Goal: Task Accomplishment & Management: Complete application form

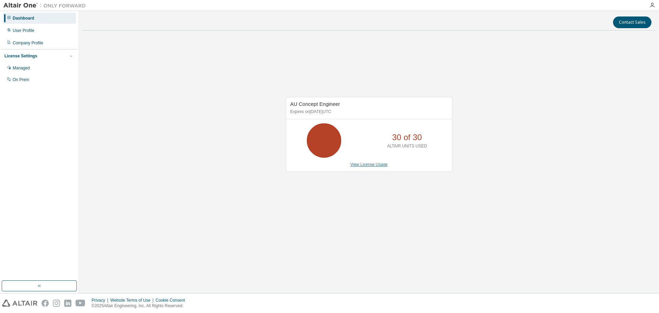
click at [375, 165] on link "View License Usage" at bounding box center [369, 164] width 37 height 5
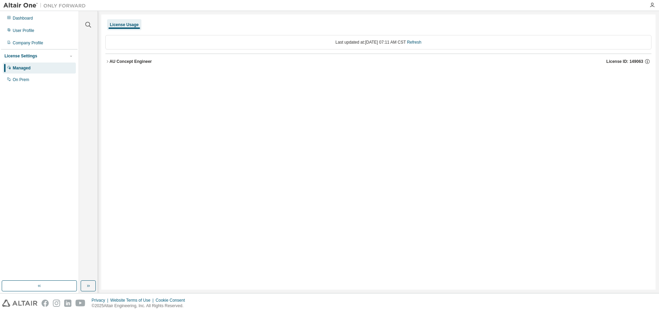
click at [112, 62] on div "AU Concept Engineer" at bounding box center [131, 61] width 42 height 5
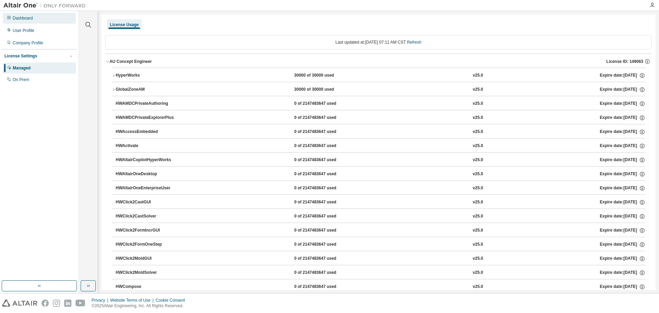
click at [28, 20] on div "Dashboard" at bounding box center [23, 17] width 20 height 5
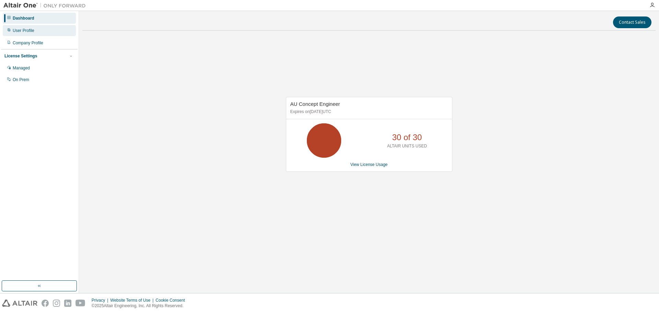
click at [27, 30] on div "User Profile" at bounding box center [24, 30] width 22 height 5
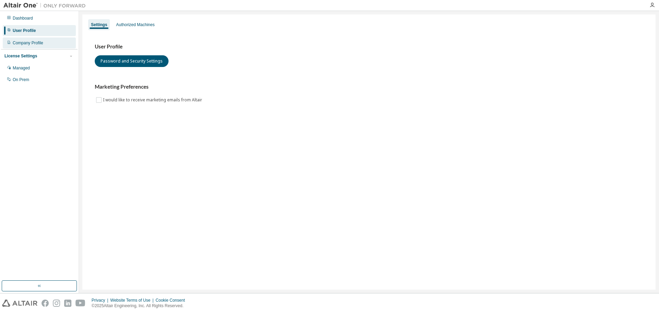
click at [29, 45] on div "Company Profile" at bounding box center [28, 42] width 31 height 5
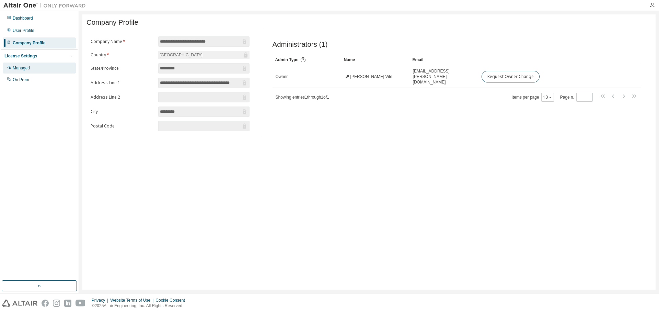
click at [17, 67] on div "Managed" at bounding box center [21, 67] width 17 height 5
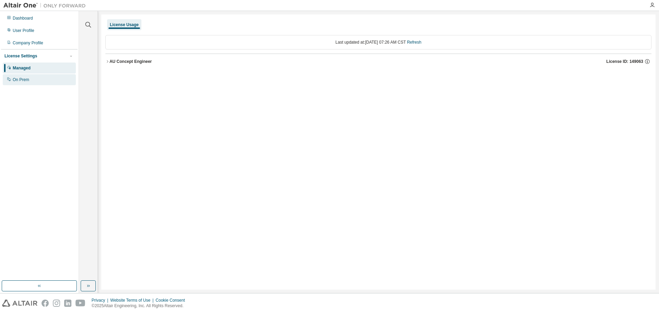
click at [19, 82] on div "On Prem" at bounding box center [21, 79] width 16 height 5
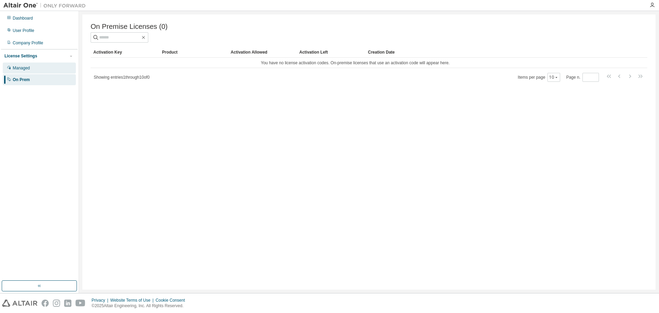
click at [24, 66] on div "Managed" at bounding box center [21, 67] width 17 height 5
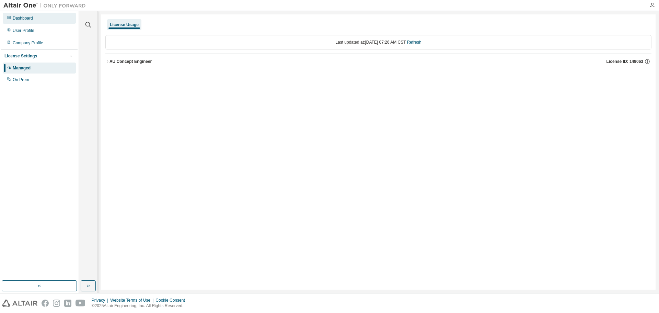
click at [27, 16] on div "Dashboard" at bounding box center [23, 17] width 20 height 5
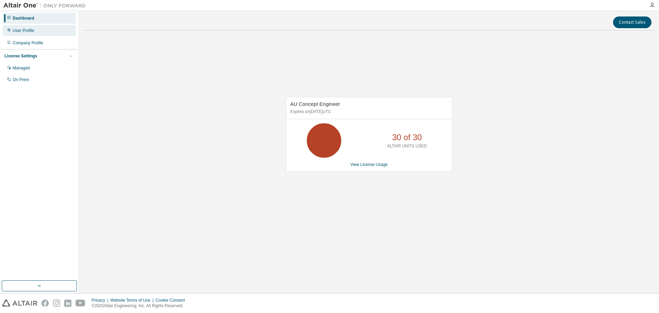
click at [26, 30] on div "User Profile" at bounding box center [24, 30] width 22 height 5
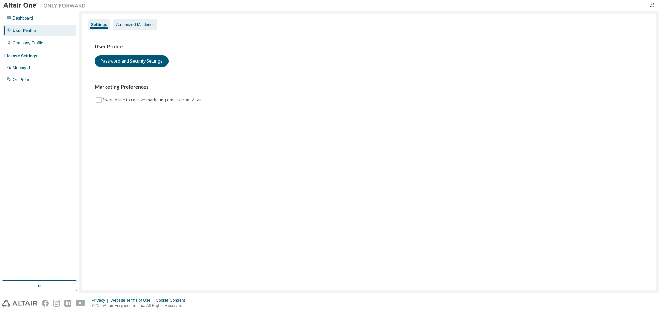
click at [126, 24] on div "Authorized Machines" at bounding box center [135, 24] width 38 height 5
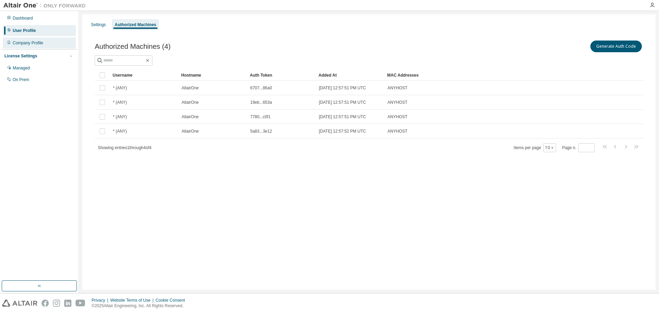
click at [27, 48] on div "Company Profile" at bounding box center [39, 42] width 73 height 11
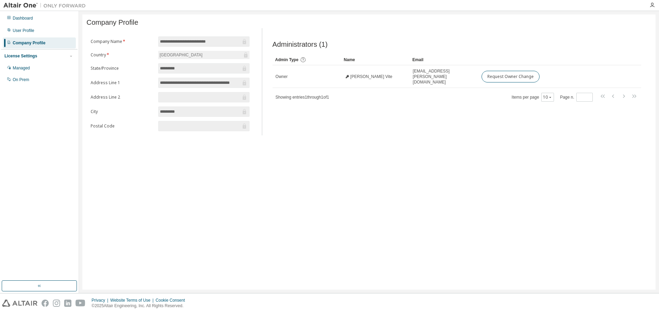
click at [26, 57] on div "License Settings" at bounding box center [20, 55] width 33 height 5
click at [27, 66] on div "Managed" at bounding box center [21, 67] width 17 height 5
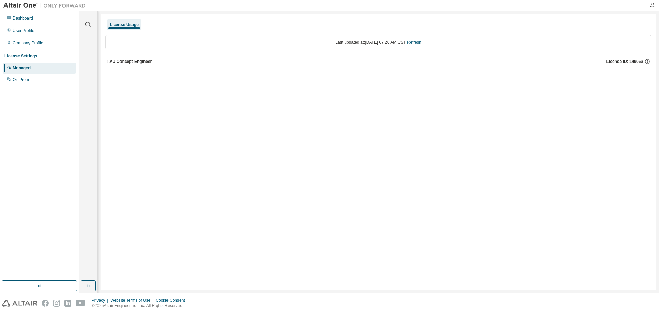
click at [106, 60] on icon "button" at bounding box center [107, 61] width 4 height 4
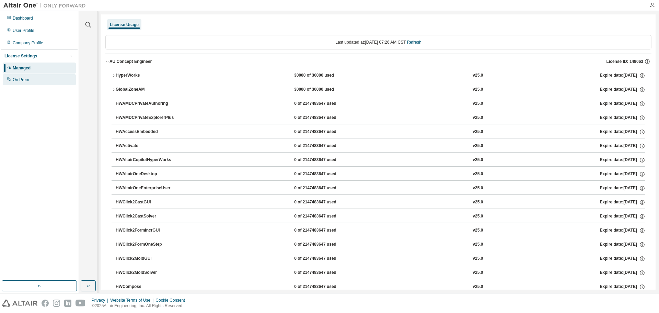
click at [24, 80] on div "On Prem" at bounding box center [21, 79] width 16 height 5
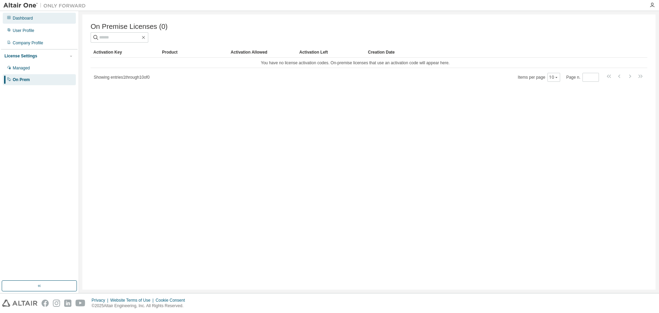
click at [23, 19] on div "Dashboard" at bounding box center [23, 17] width 20 height 5
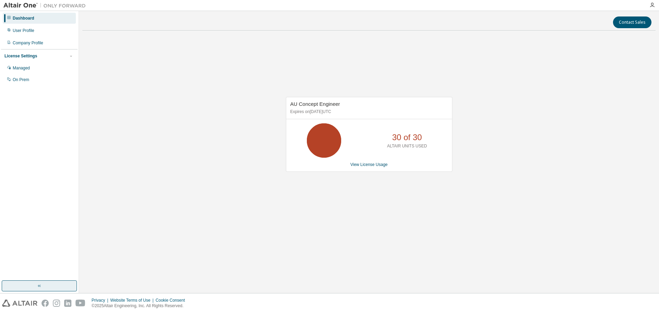
click at [45, 287] on button "button" at bounding box center [39, 285] width 75 height 11
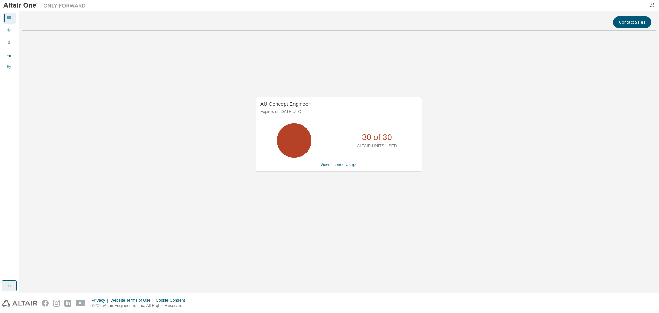
click at [12, 285] on icon "button" at bounding box center [9, 285] width 5 height 5
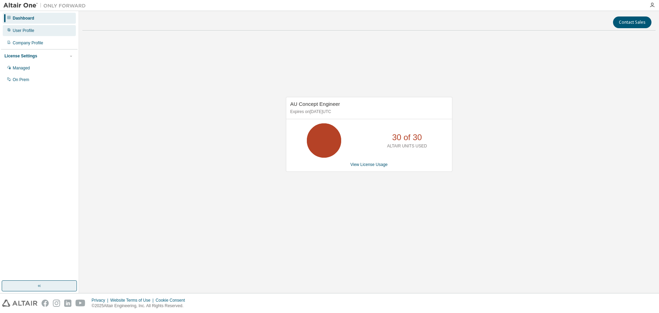
click at [20, 33] on div "User Profile" at bounding box center [24, 30] width 22 height 5
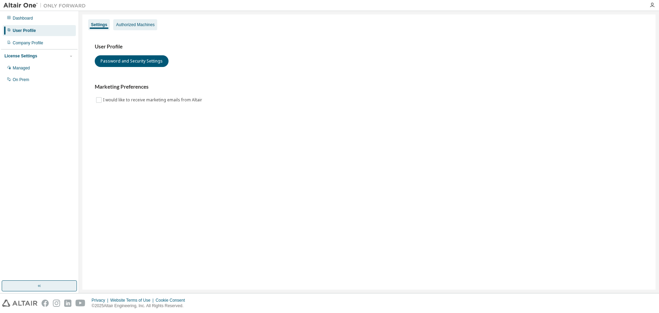
click at [129, 26] on div "Authorized Machines" at bounding box center [135, 24] width 38 height 5
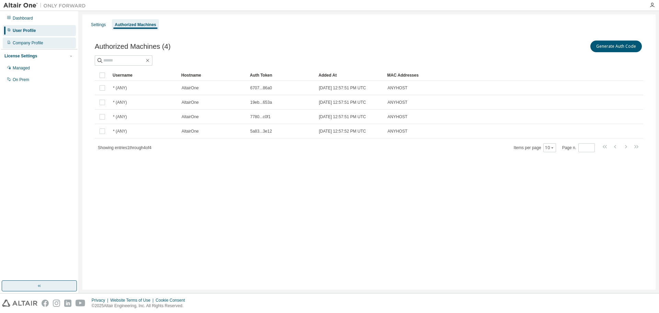
click at [31, 43] on div "Company Profile" at bounding box center [28, 42] width 31 height 5
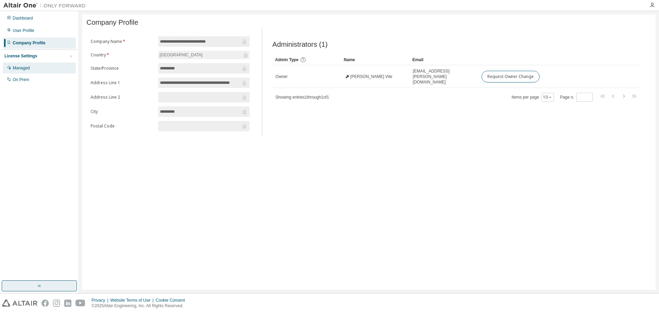
click at [14, 68] on div "Managed" at bounding box center [21, 67] width 17 height 5
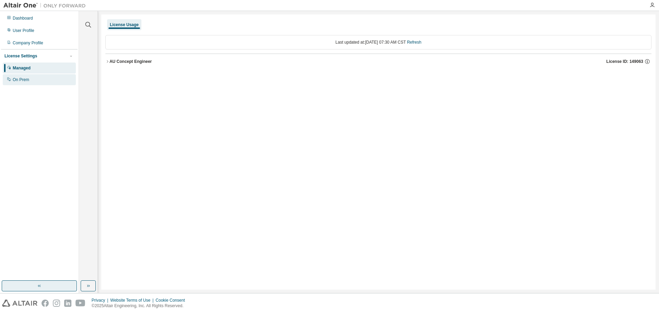
click at [20, 80] on div "On Prem" at bounding box center [21, 79] width 16 height 5
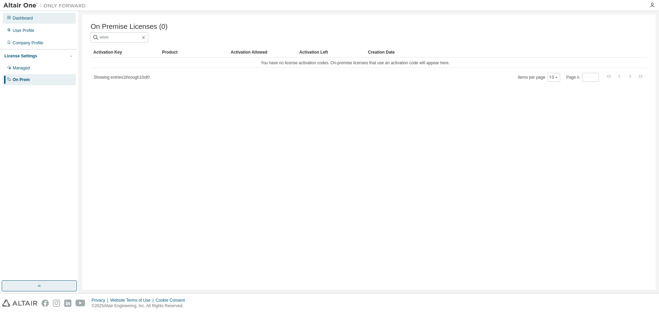
click at [24, 22] on div "Dashboard" at bounding box center [39, 18] width 73 height 11
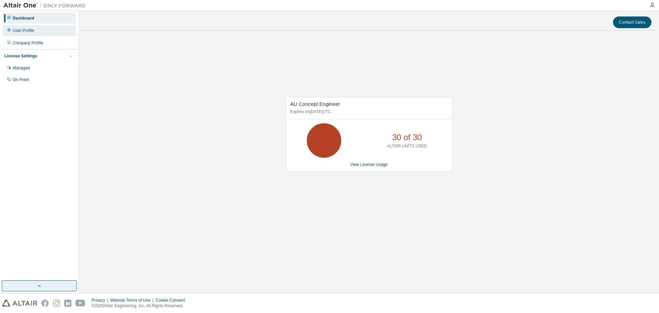
click at [27, 33] on div "User Profile" at bounding box center [24, 30] width 22 height 5
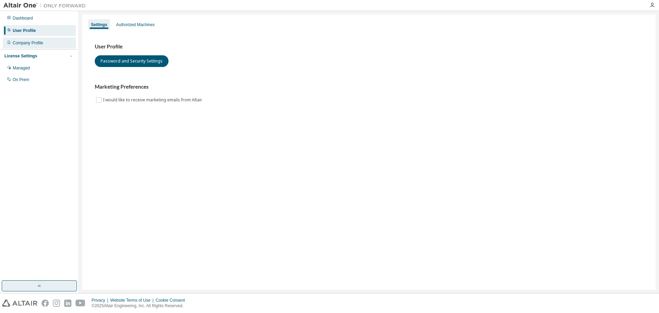
click at [32, 43] on div "Company Profile" at bounding box center [28, 42] width 31 height 5
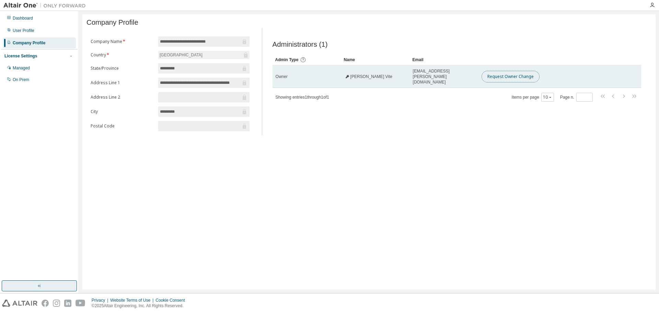
click at [520, 78] on button "Request Owner Change" at bounding box center [511, 77] width 58 height 12
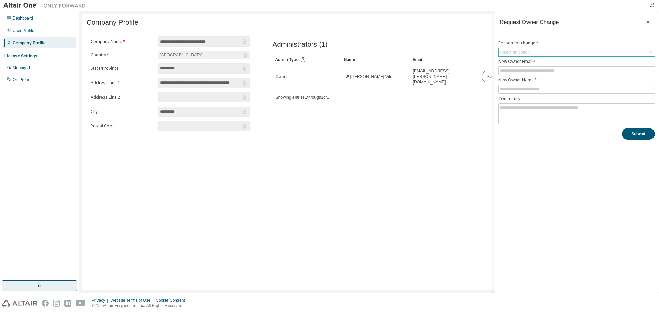
click at [514, 50] on div "Select an option" at bounding box center [515, 51] width 30 height 5
click at [566, 80] on li "User no longer manages this responsibility" at bounding box center [576, 80] width 154 height 9
click at [524, 70] on input "text" at bounding box center [576, 70] width 153 height 5
type input "**********"
click at [528, 91] on input "text" at bounding box center [576, 89] width 153 height 5
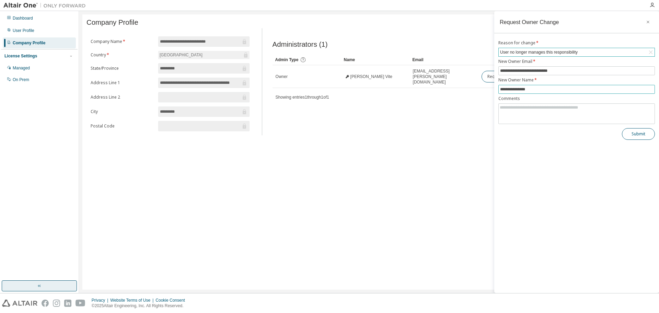
type input "**********"
click at [639, 134] on button "Submit" at bounding box center [638, 134] width 33 height 12
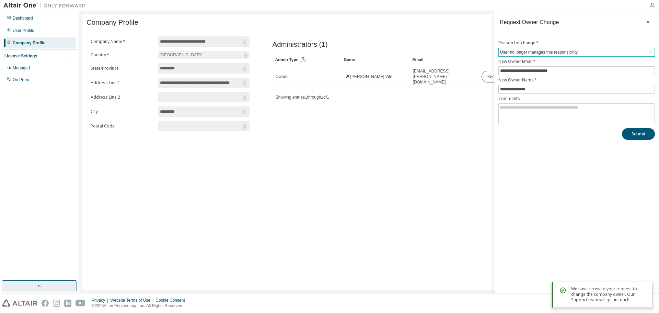
click at [414, 208] on div "**********" at bounding box center [368, 151] width 573 height 275
click at [649, 22] on icon "button" at bounding box center [648, 21] width 5 height 5
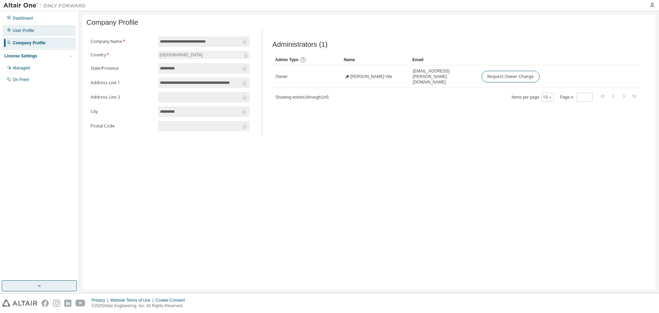
click at [22, 33] on div "User Profile" at bounding box center [24, 30] width 22 height 5
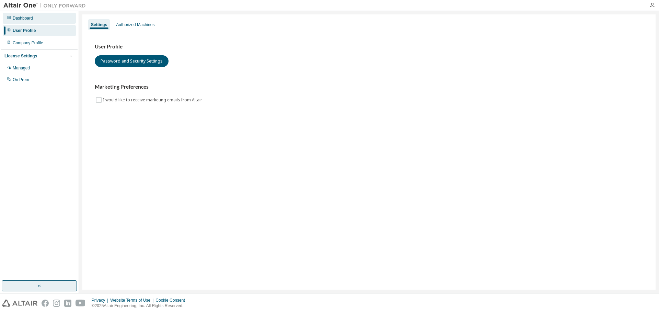
click at [36, 20] on div "Dashboard" at bounding box center [39, 18] width 73 height 11
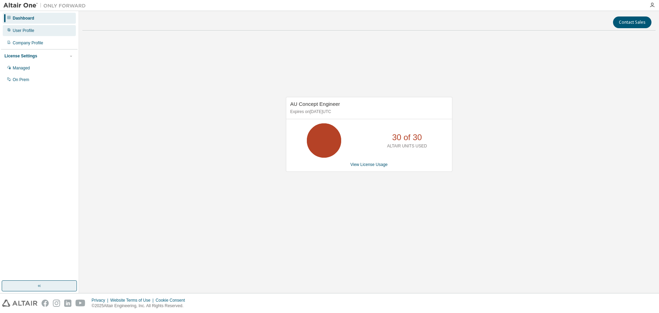
click at [35, 35] on div "User Profile" at bounding box center [39, 30] width 73 height 11
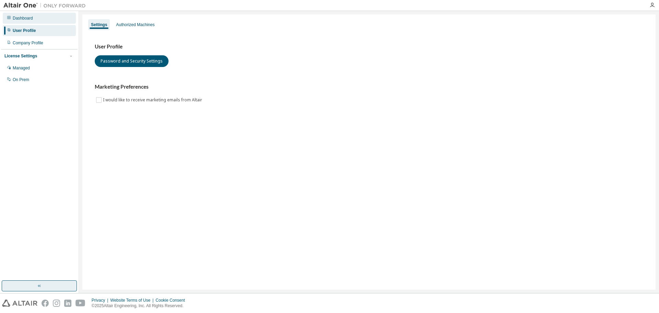
click at [31, 17] on div "Dashboard" at bounding box center [23, 17] width 20 height 5
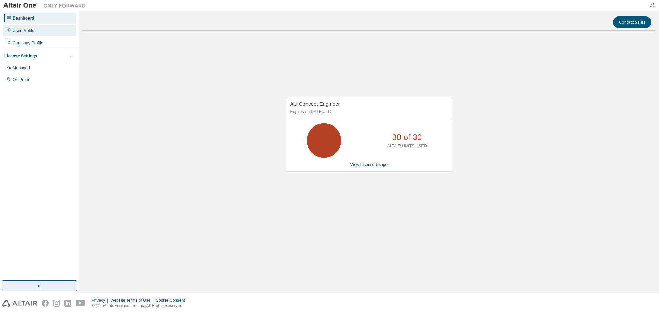
click at [23, 31] on div "User Profile" at bounding box center [24, 30] width 22 height 5
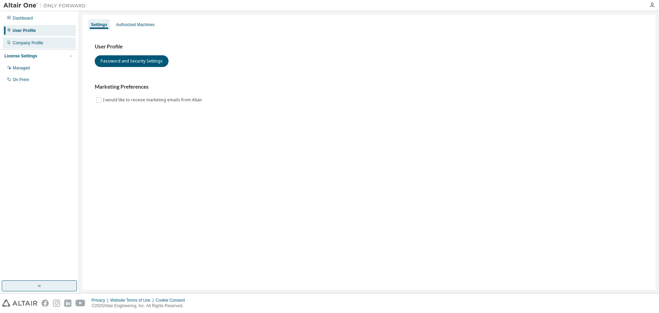
click at [21, 41] on div "Company Profile" at bounding box center [28, 42] width 31 height 5
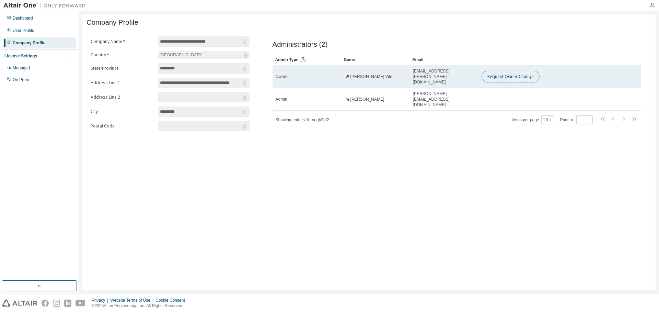
click at [532, 79] on button "Request Owner Change" at bounding box center [511, 77] width 58 height 12
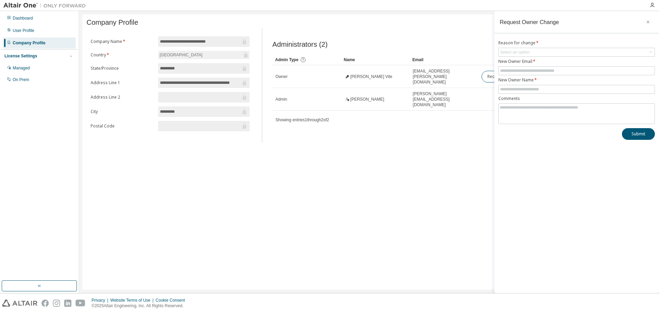
click at [433, 171] on div "**********" at bounding box center [368, 151] width 573 height 275
click at [648, 20] on icon "button" at bounding box center [648, 21] width 5 height 5
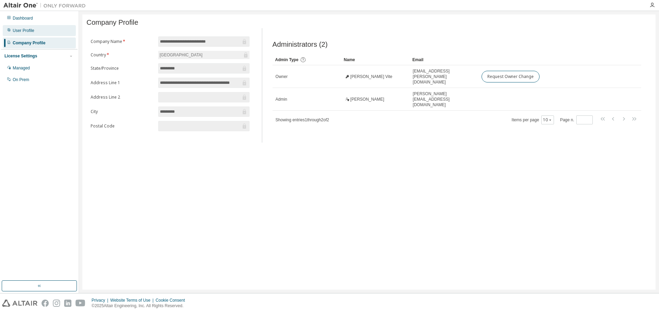
click at [24, 32] on div "User Profile" at bounding box center [24, 30] width 22 height 5
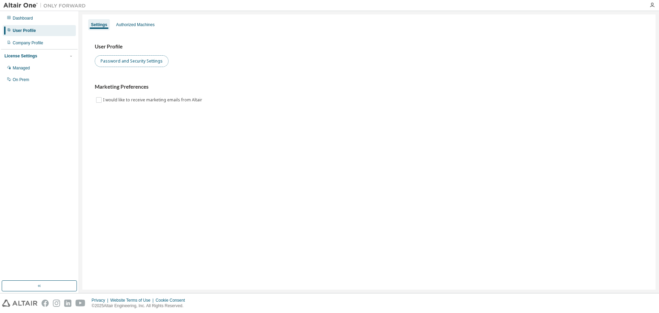
click at [139, 61] on button "Password and Security Settings" at bounding box center [132, 61] width 74 height 12
click at [23, 16] on div "Dashboard" at bounding box center [23, 17] width 20 height 5
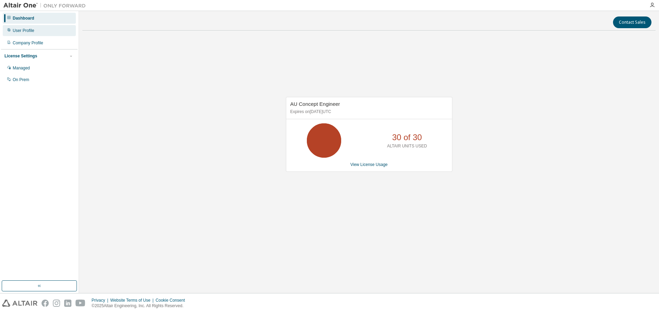
click at [22, 28] on div "User Profile" at bounding box center [24, 30] width 22 height 5
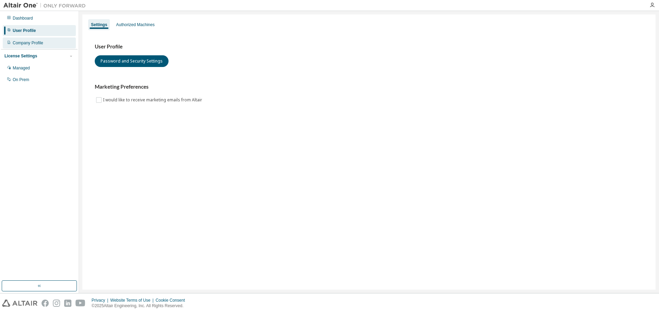
click at [26, 44] on div "Company Profile" at bounding box center [28, 42] width 31 height 5
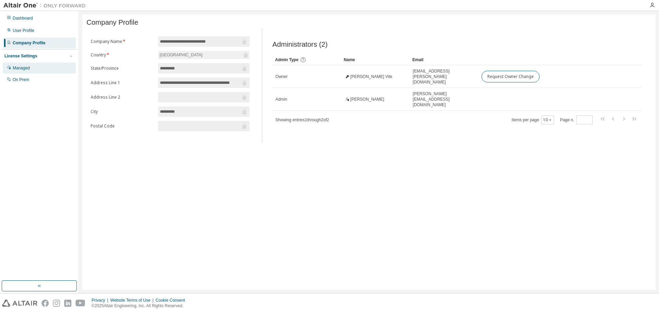
click at [17, 69] on div "Managed" at bounding box center [21, 67] width 17 height 5
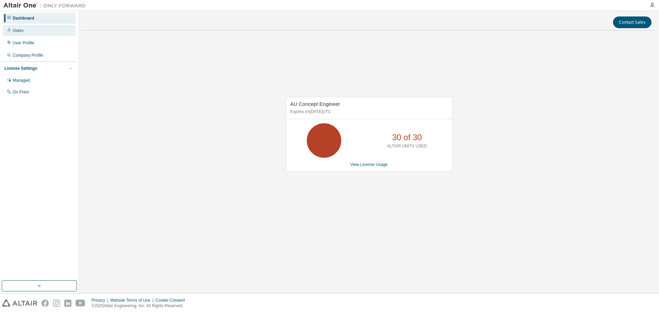
click at [23, 33] on div "Users" at bounding box center [39, 30] width 73 height 11
